Goal: Find specific page/section: Find specific page/section

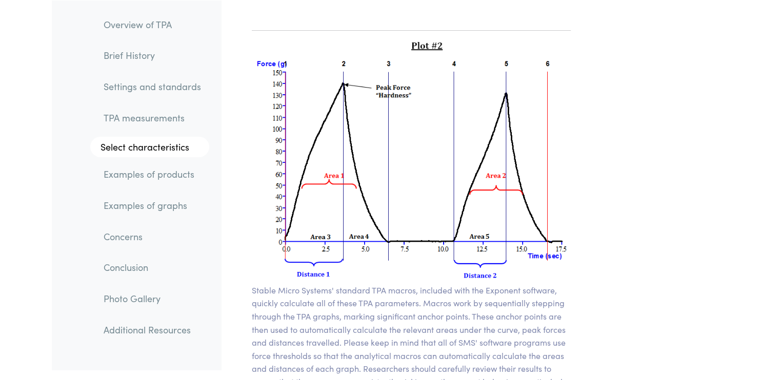
scroll to position [7358, 0]
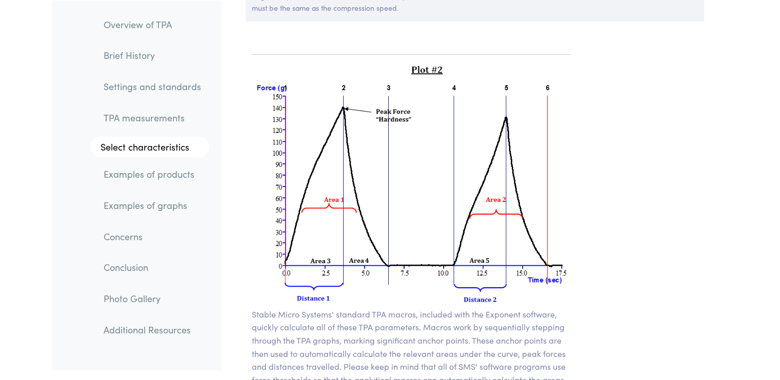
click at [455, 182] on img at bounding box center [411, 185] width 319 height 245
click at [484, 184] on img at bounding box center [411, 185] width 319 height 245
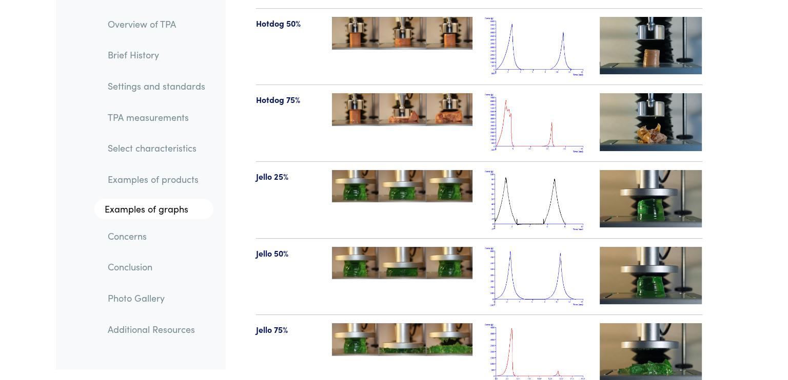
scroll to position [11719, 0]
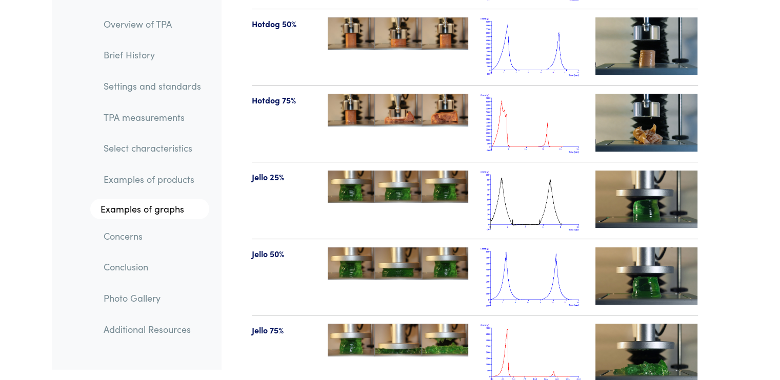
click at [567, 335] on img at bounding box center [531, 354] width 103 height 60
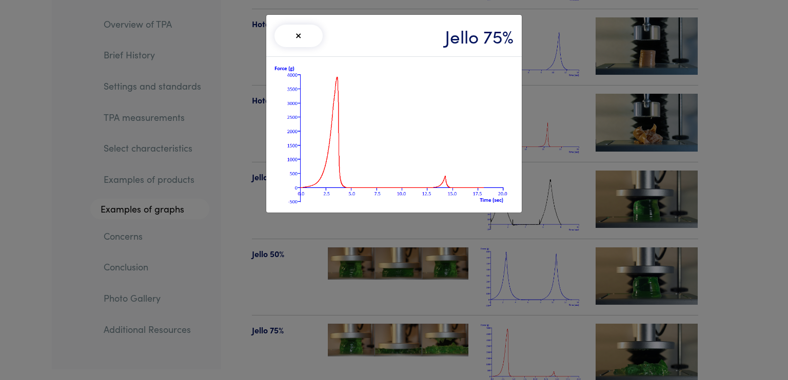
click at [337, 123] on img at bounding box center [393, 134] width 239 height 139
click at [418, 50] on div "× Jello 75%" at bounding box center [393, 36] width 255 height 42
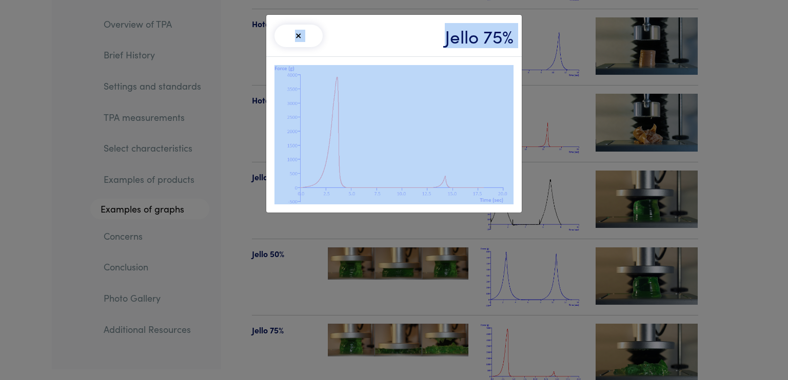
drag, startPoint x: 265, startPoint y: 53, endPoint x: 311, endPoint y: 93, distance: 61.1
click at [311, 93] on div "× Jello 75%" at bounding box center [394, 190] width 788 height 380
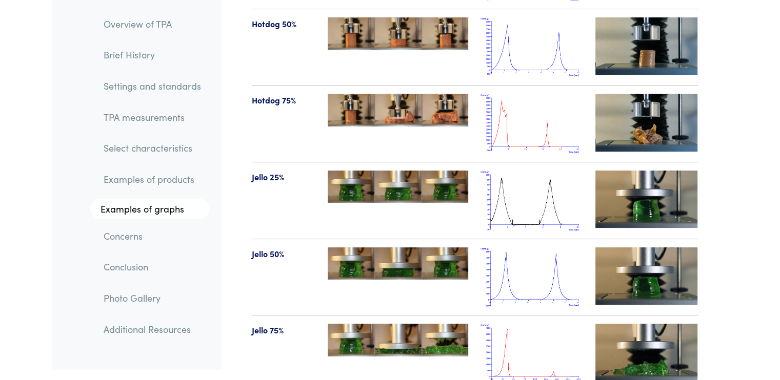
click at [557, 335] on img at bounding box center [531, 354] width 103 height 60
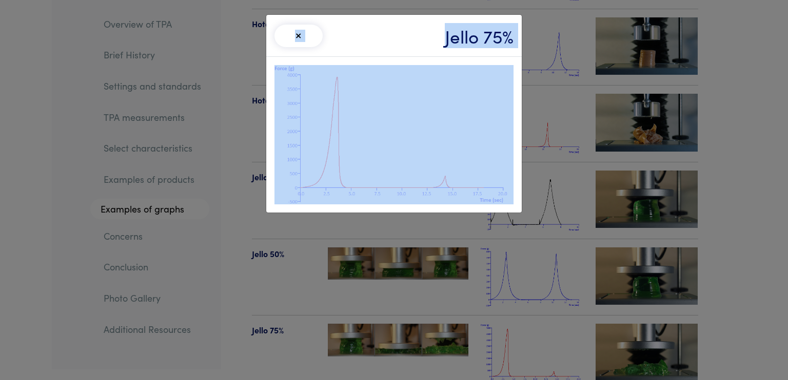
click at [469, 155] on img at bounding box center [393, 134] width 239 height 139
click at [469, 172] on img at bounding box center [393, 134] width 239 height 139
